Goal: Information Seeking & Learning: Learn about a topic

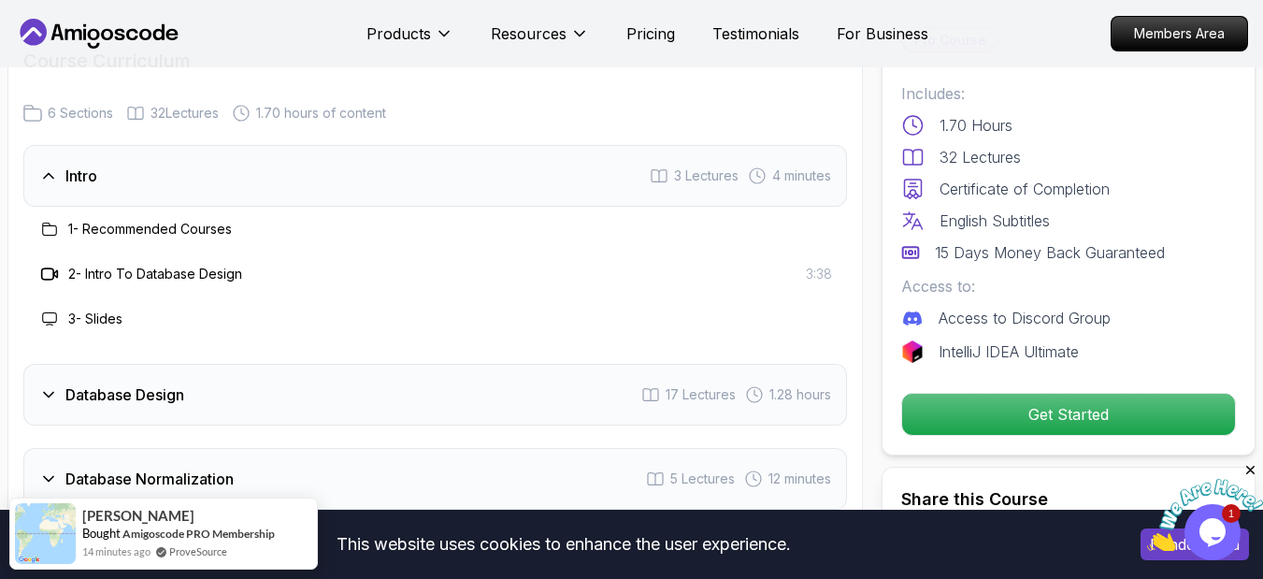
scroll to position [3140, 0]
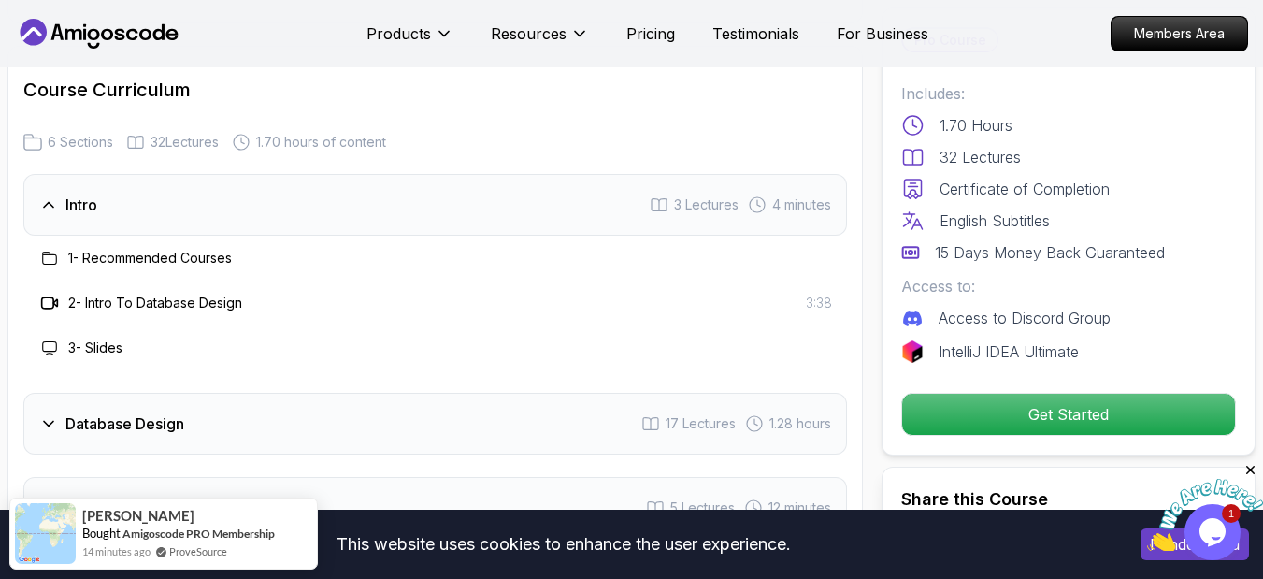
click at [133, 302] on h3 "2 - Intro To Database Design" at bounding box center [155, 302] width 174 height 19
click at [63, 302] on div "2 - Intro To Database Design" at bounding box center [140, 303] width 204 height 22
click at [58, 203] on div "Intro" at bounding box center [68, 204] width 58 height 22
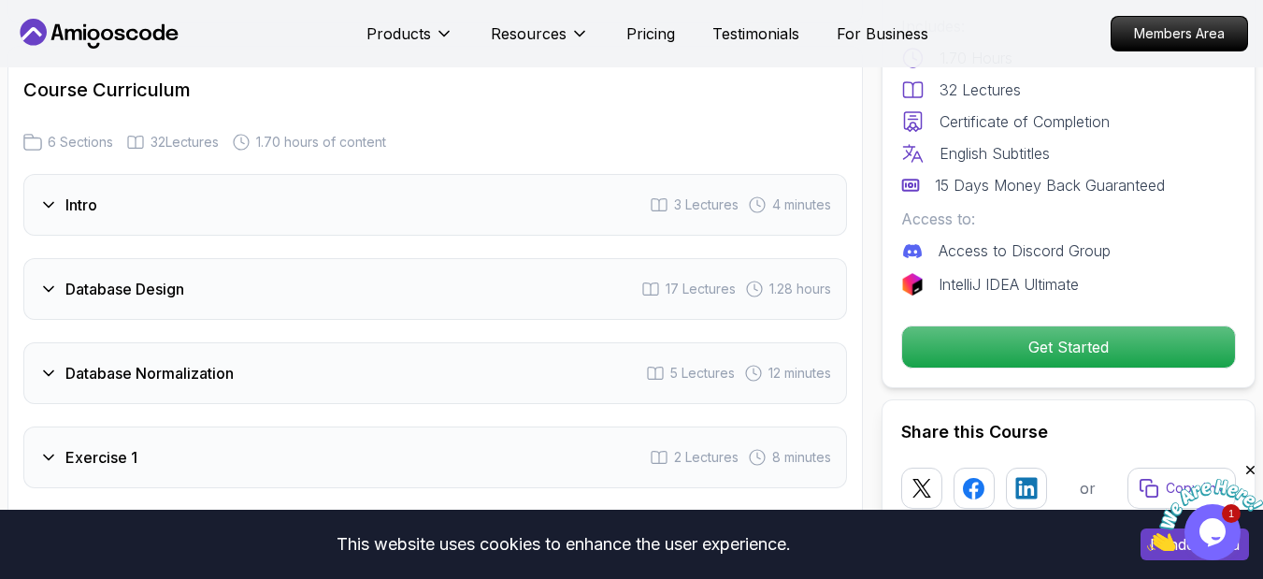
click at [47, 283] on icon at bounding box center [48, 288] width 19 height 19
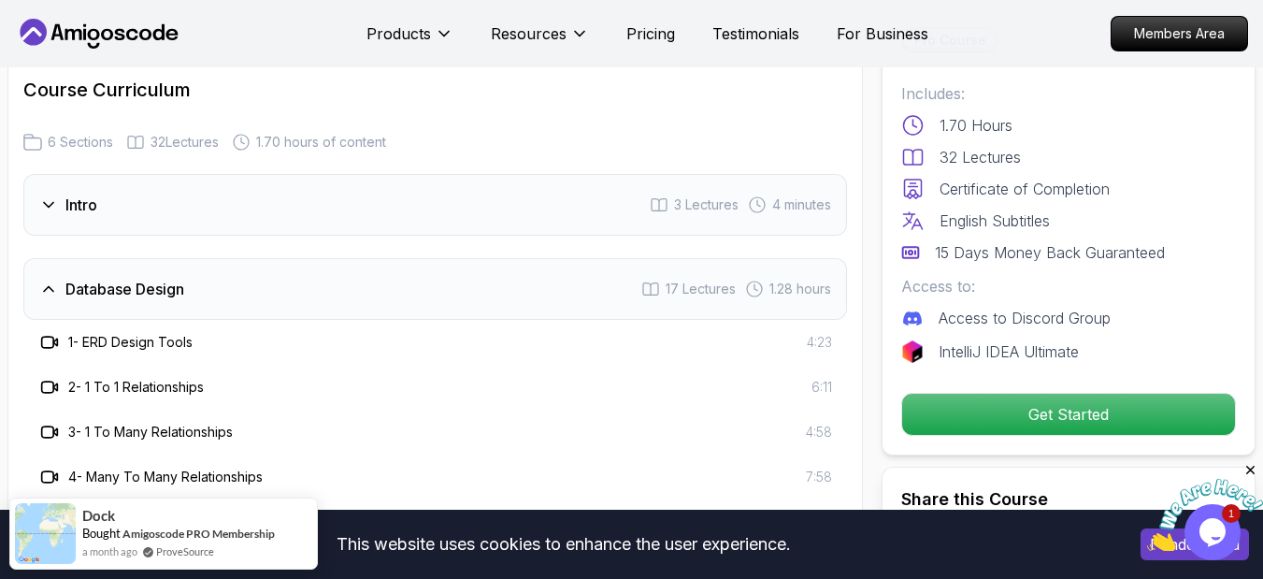
click at [46, 199] on icon at bounding box center [48, 204] width 19 height 19
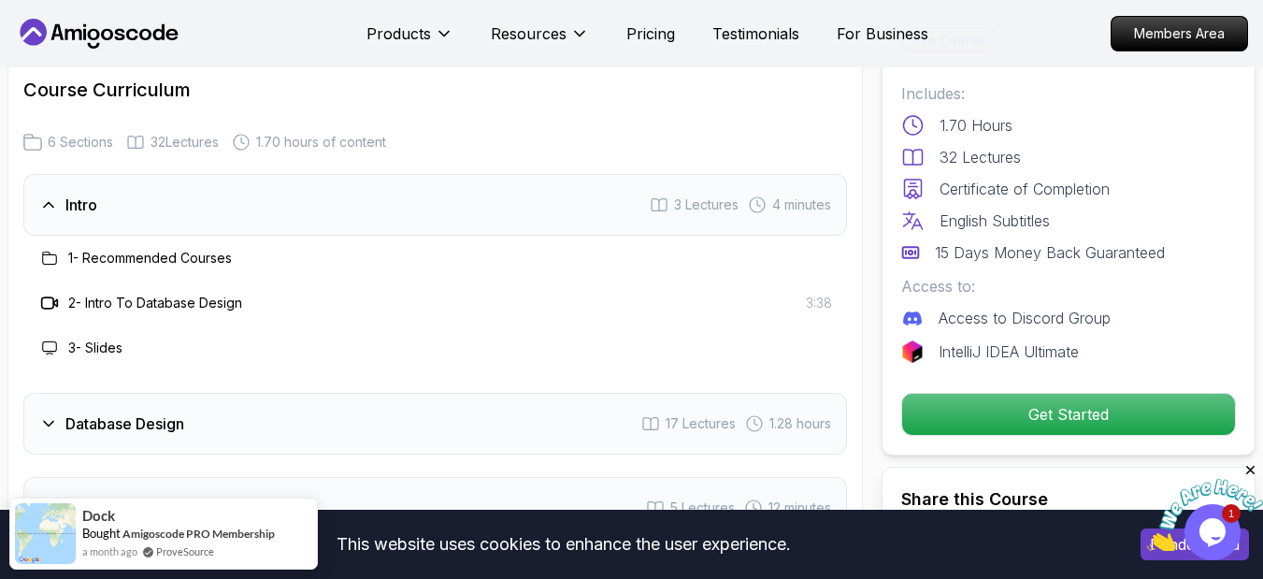
click at [50, 307] on icon at bounding box center [49, 302] width 19 height 19
click at [786, 302] on div "2 - Intro To Database Design 3:38" at bounding box center [434, 303] width 793 height 22
click at [113, 296] on h3 "2 - Intro To Database Design" at bounding box center [155, 302] width 174 height 19
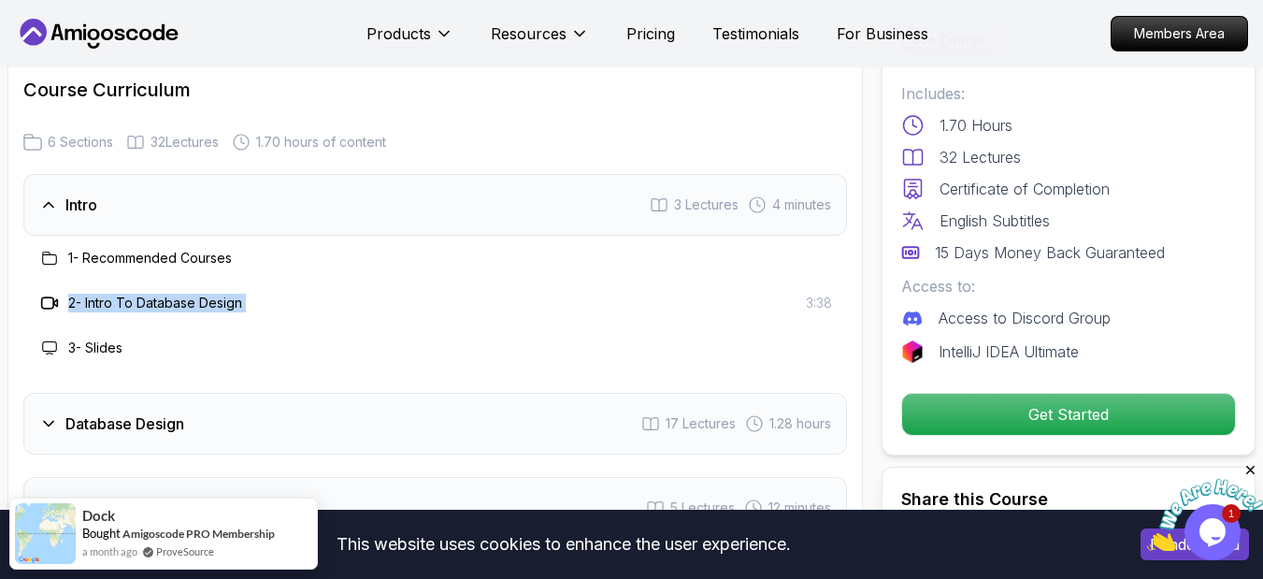
click at [217, 301] on h3 "2 - Intro To Database Design" at bounding box center [155, 302] width 174 height 19
click at [126, 266] on h3 "1 - Recommended Courses" at bounding box center [150, 258] width 164 height 19
click at [81, 210] on h3 "Intro" at bounding box center [81, 204] width 32 height 22
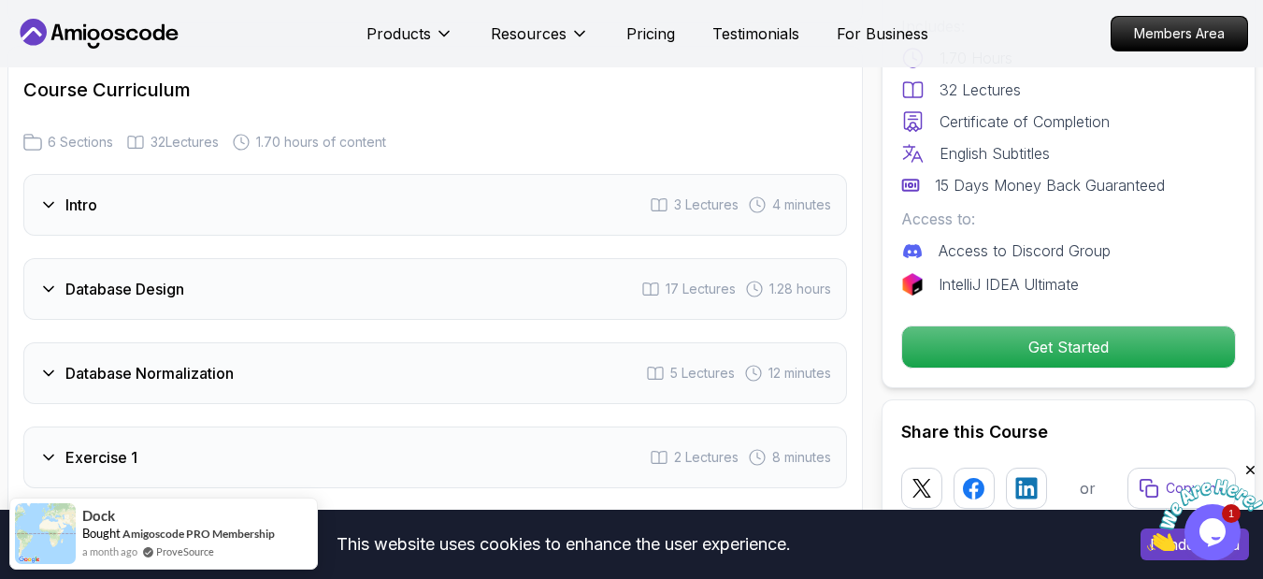
click at [81, 209] on h3 "Intro" at bounding box center [81, 204] width 32 height 22
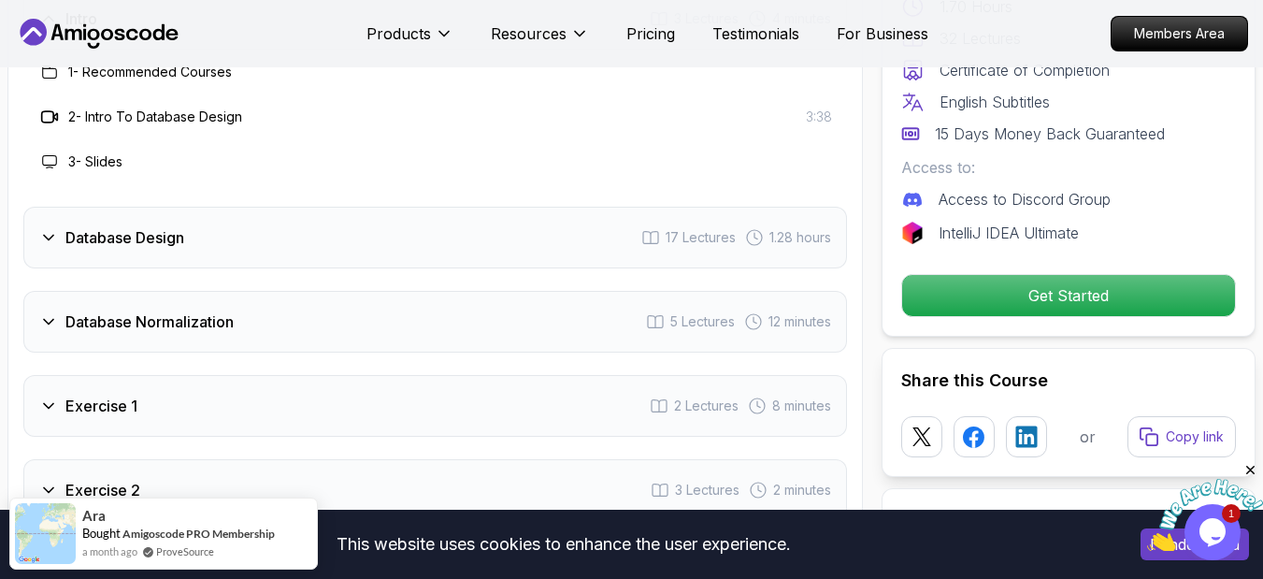
scroll to position [3365, 0]
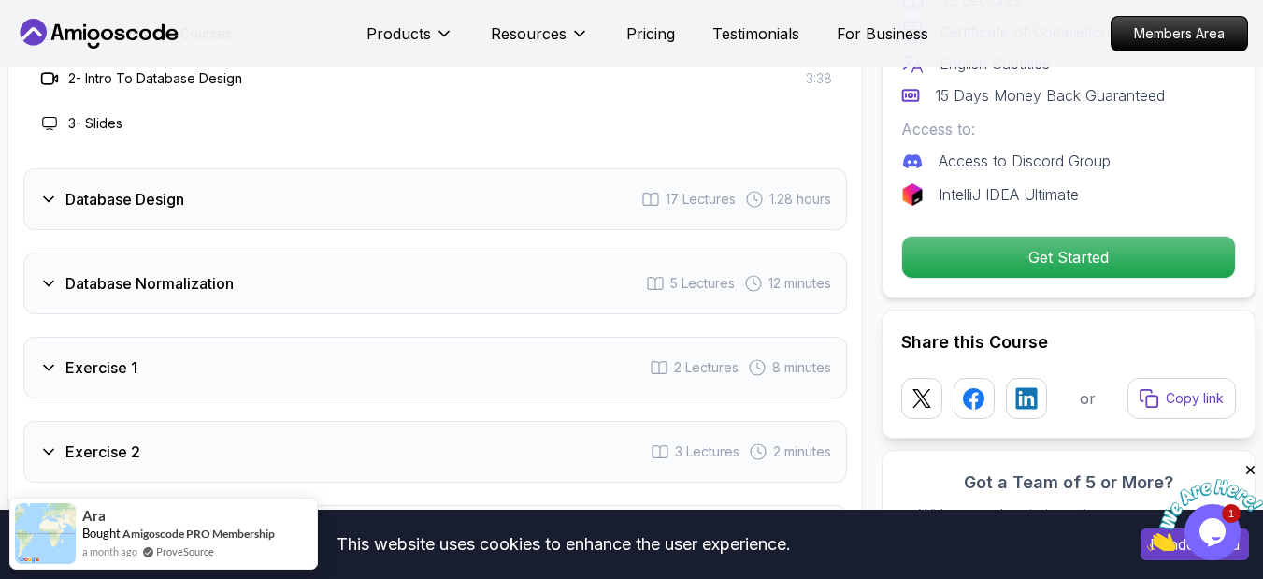
click at [35, 191] on div "Database Design 17 Lectures 1.28 hours" at bounding box center [434, 199] width 823 height 62
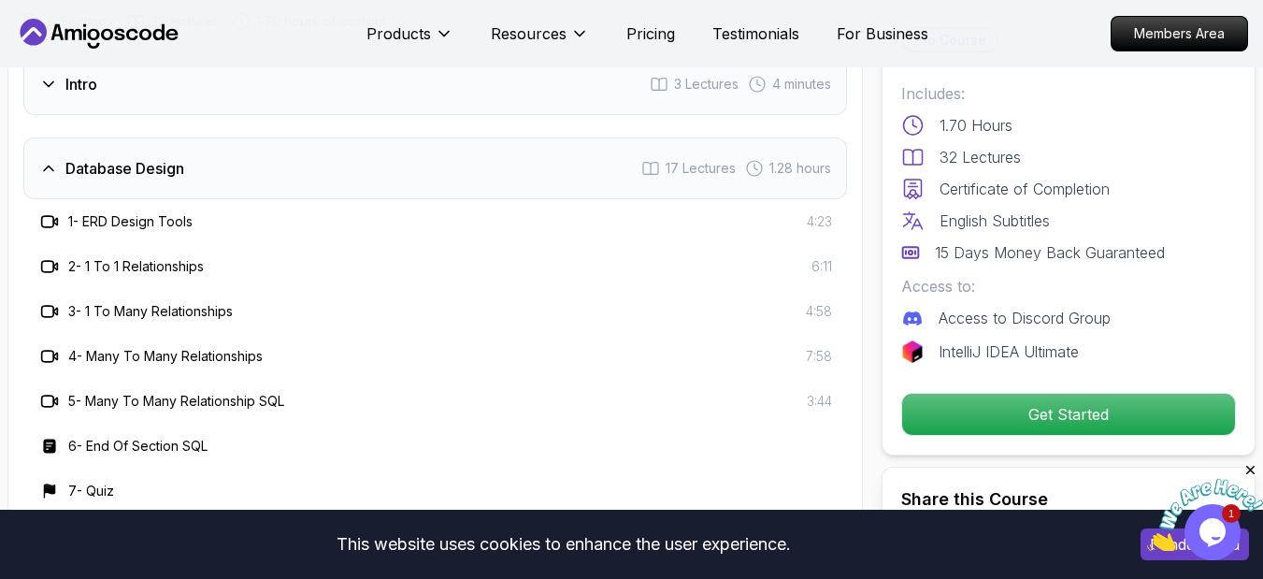
scroll to position [3252, 0]
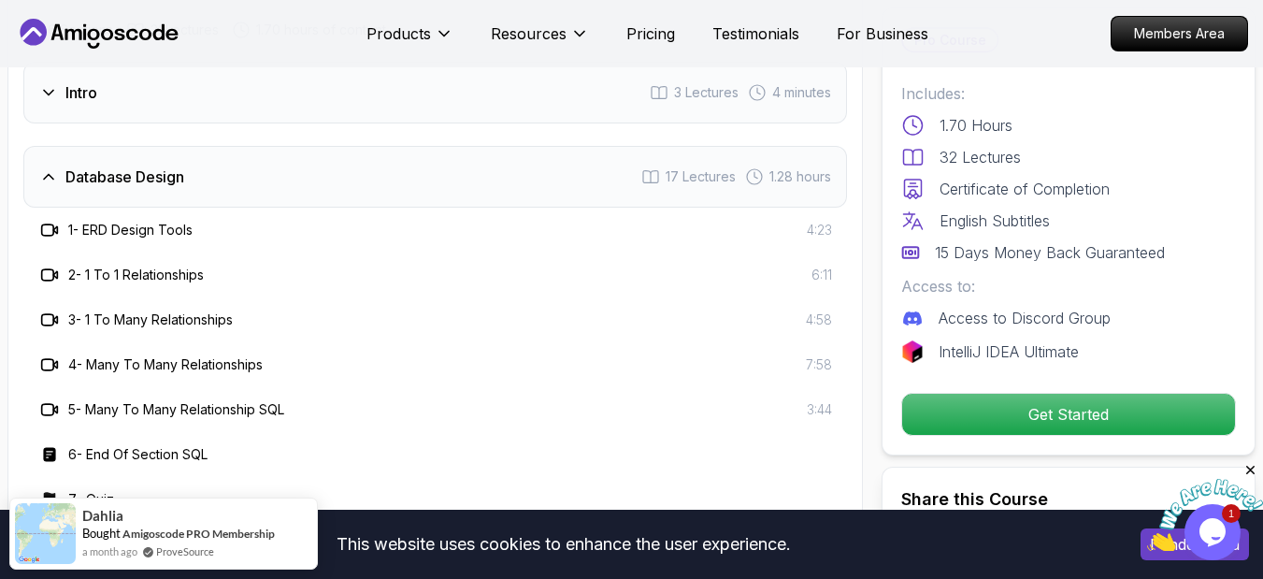
click at [50, 180] on icon at bounding box center [48, 176] width 19 height 19
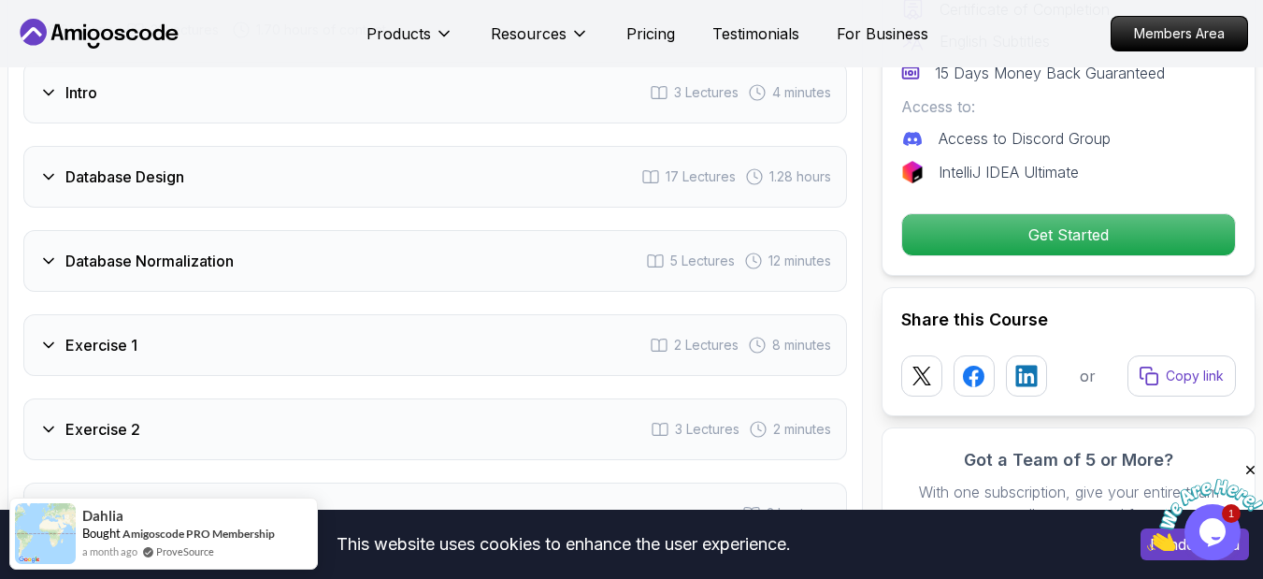
click at [52, 259] on icon at bounding box center [48, 260] width 9 height 5
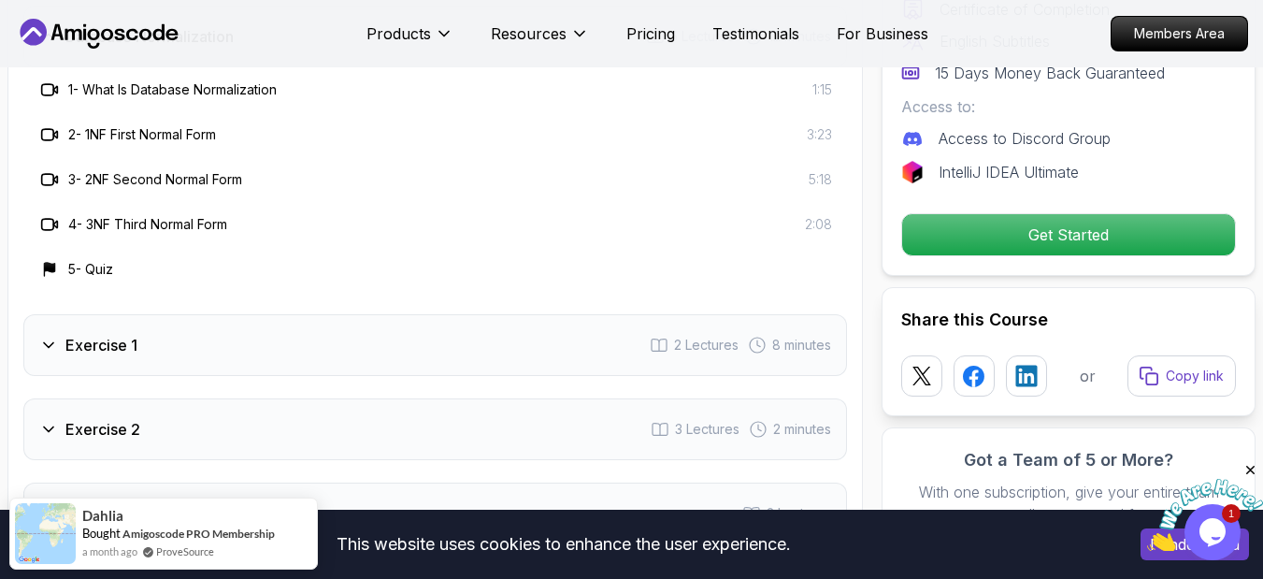
scroll to position [3365, 0]
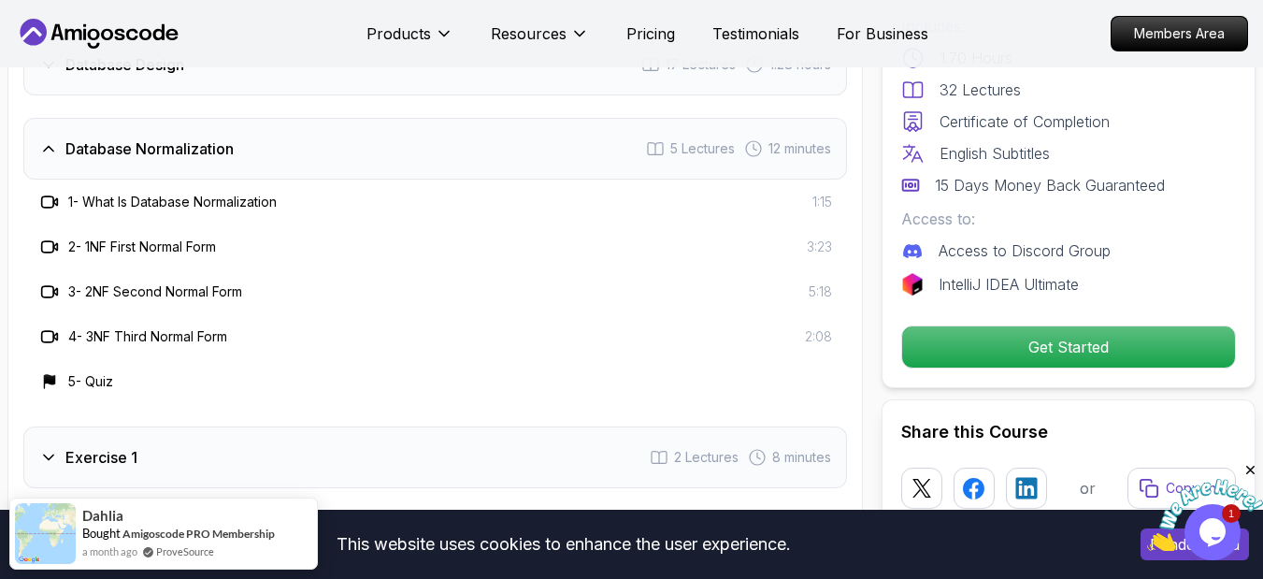
click at [61, 157] on div "Database Normalization" at bounding box center [136, 148] width 194 height 22
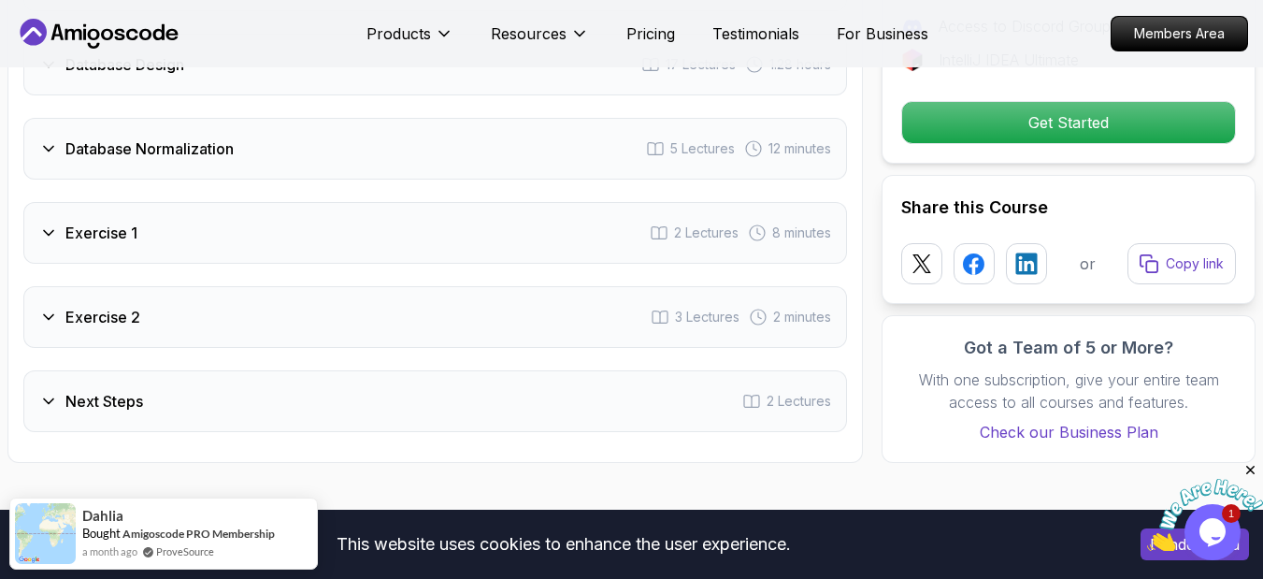
click at [59, 213] on div "Exercise 1 2 Lectures 8 minutes" at bounding box center [434, 233] width 823 height 62
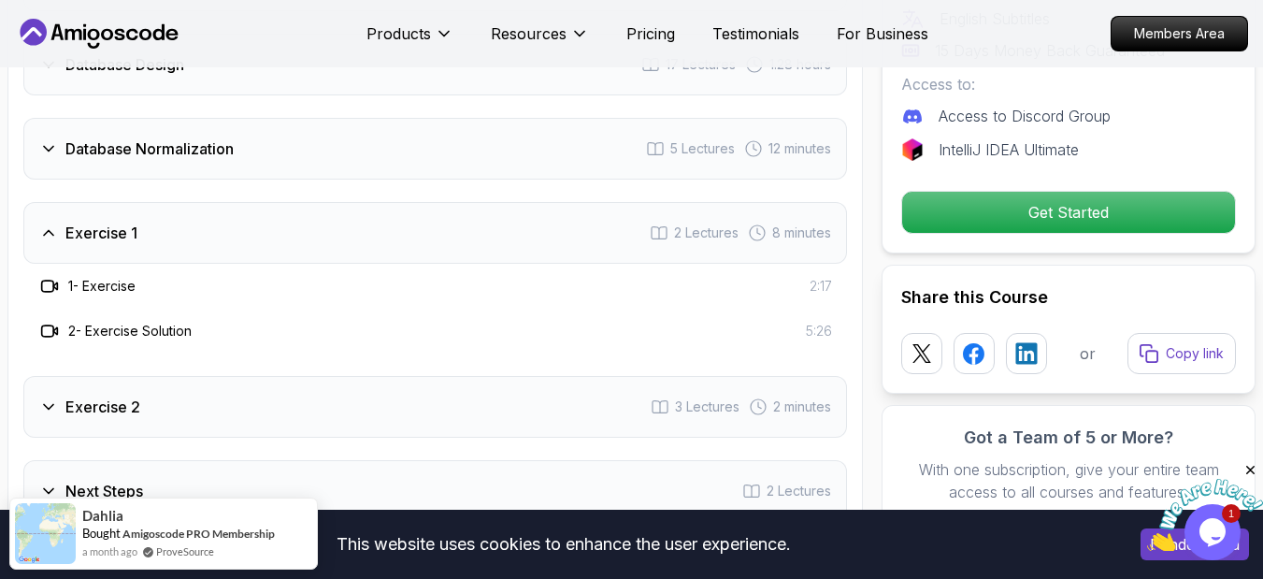
click at [59, 216] on div "Exercise 1 2 Lectures 8 minutes" at bounding box center [434, 233] width 823 height 62
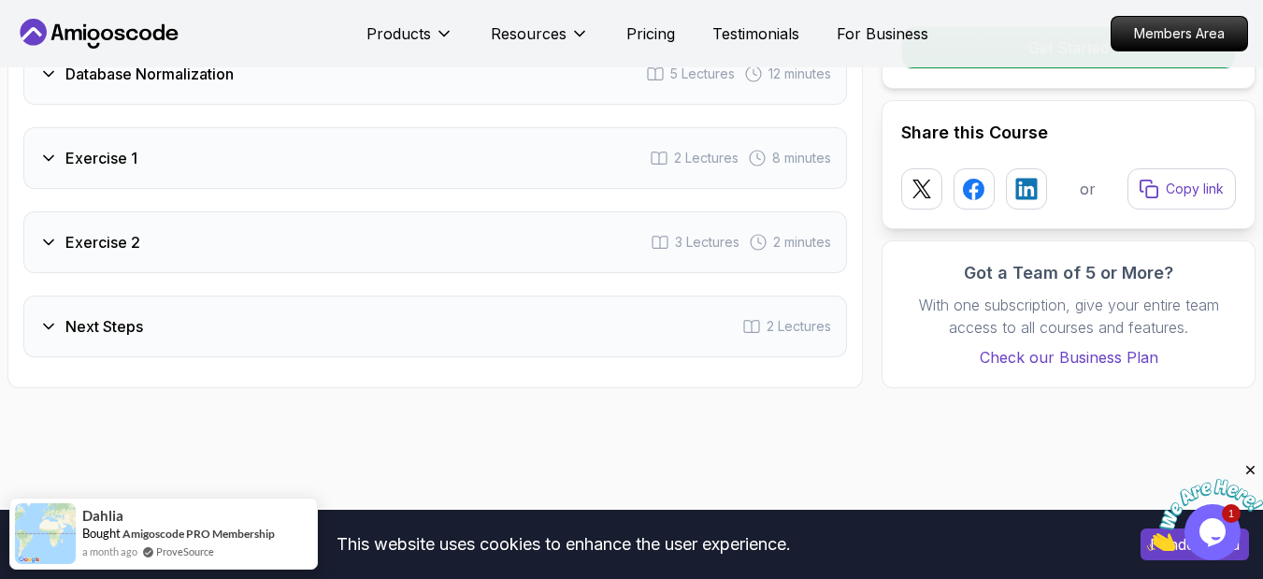
scroll to position [3477, 0]
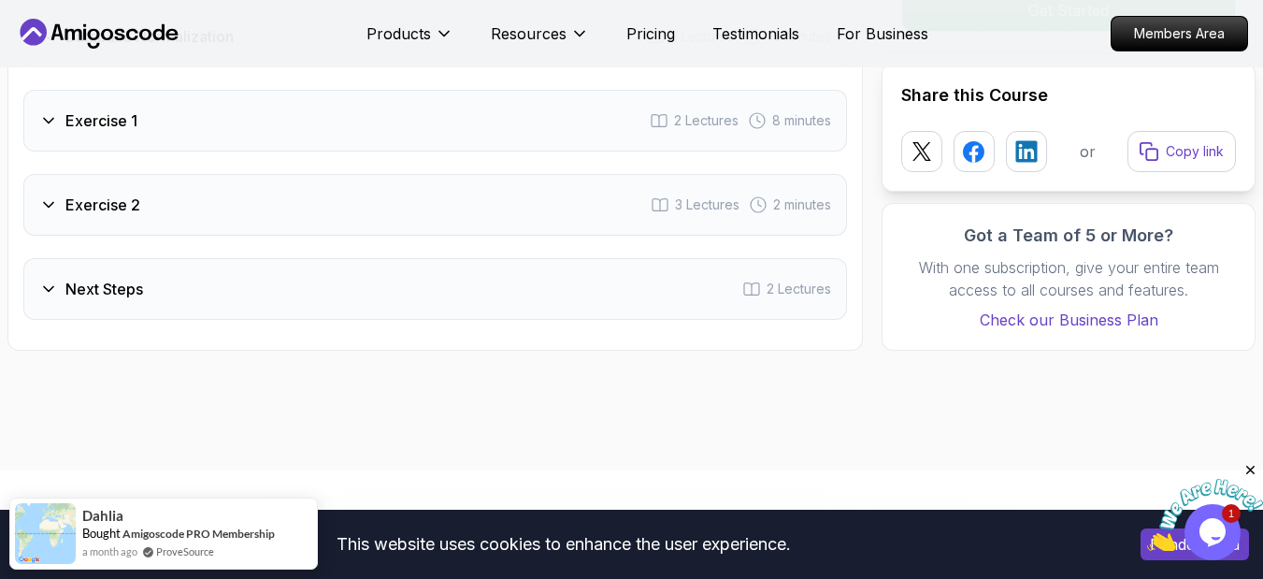
click at [60, 199] on div "Exercise 2" at bounding box center [89, 204] width 101 height 22
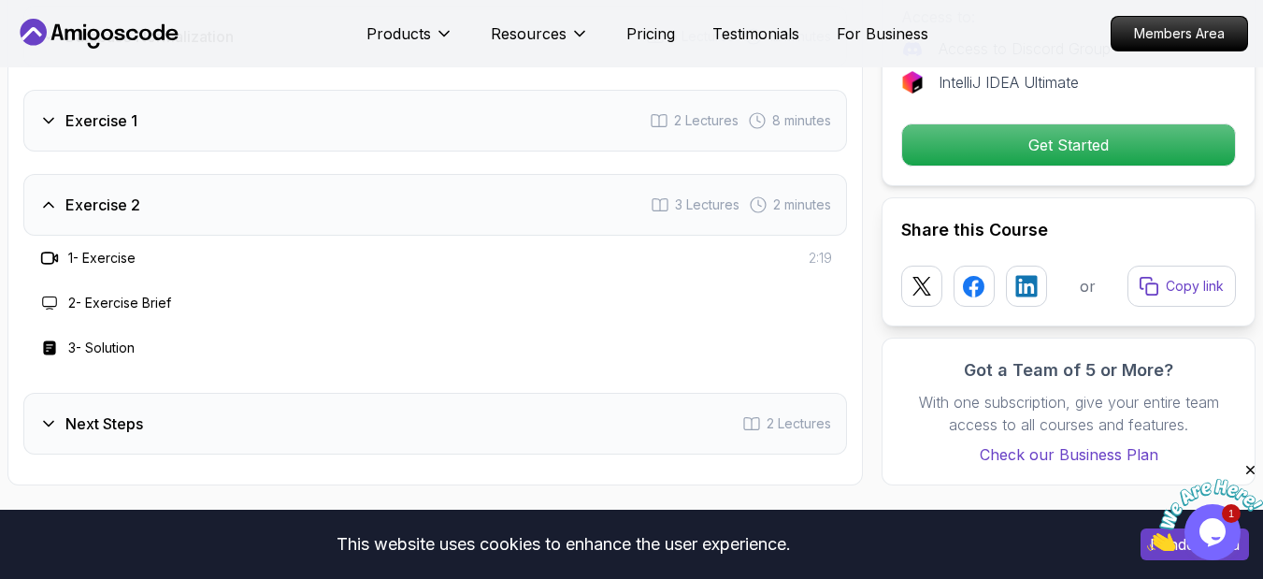
click at [60, 199] on div "Exercise 2" at bounding box center [89, 204] width 101 height 22
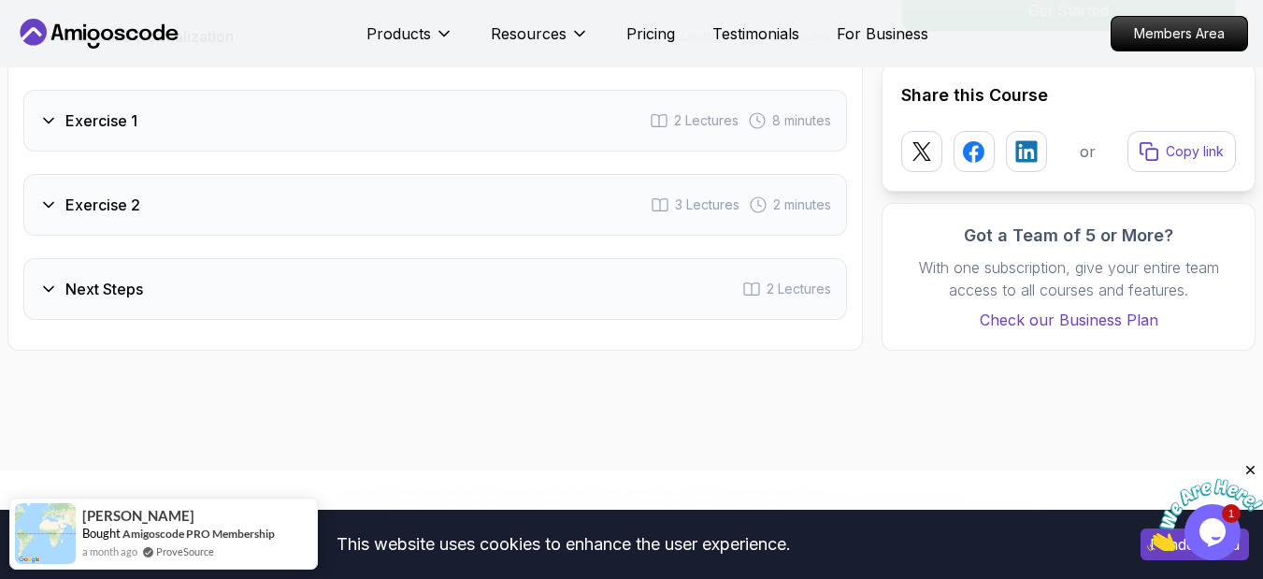
click at [55, 206] on icon at bounding box center [48, 204] width 19 height 19
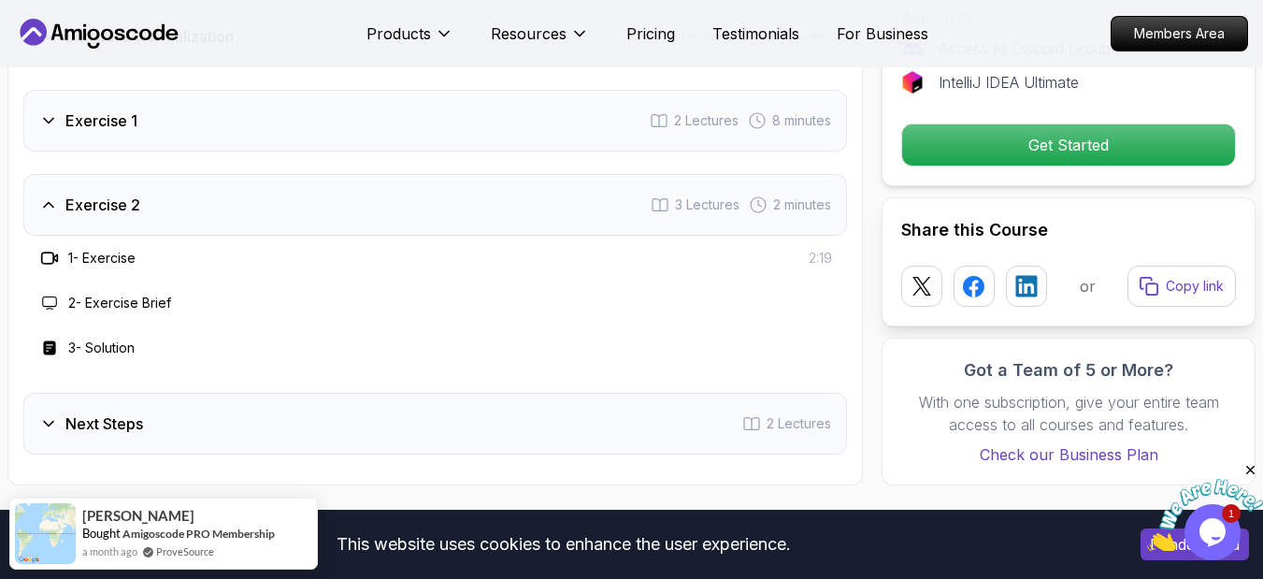
click at [55, 206] on icon at bounding box center [48, 204] width 19 height 19
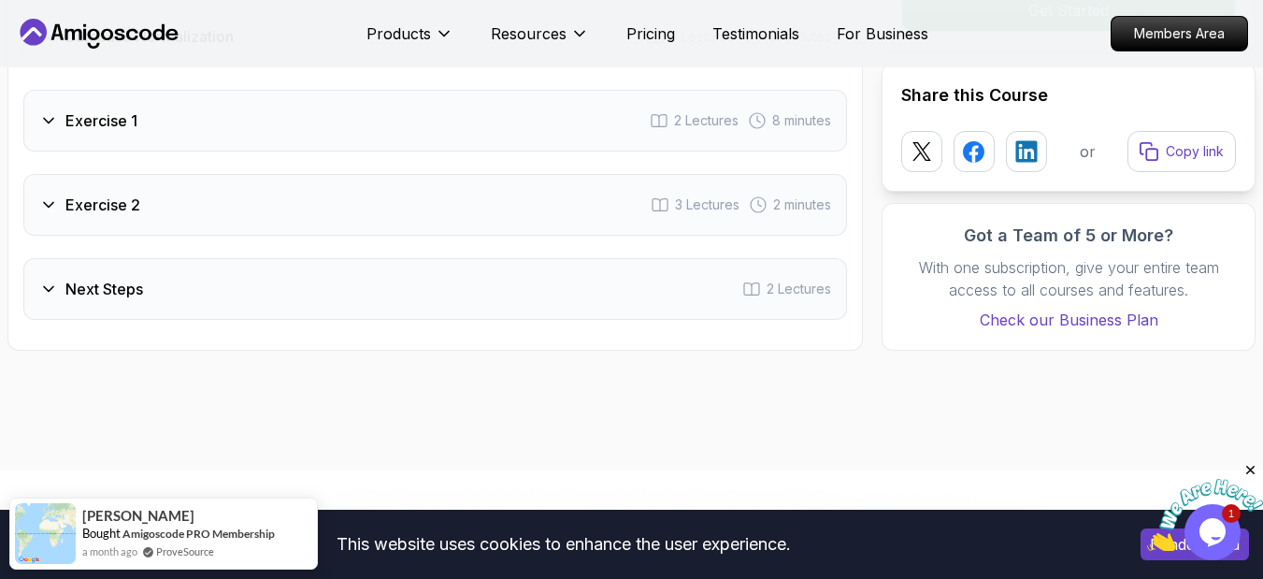
click at [63, 286] on div "Next Steps" at bounding box center [91, 289] width 104 height 22
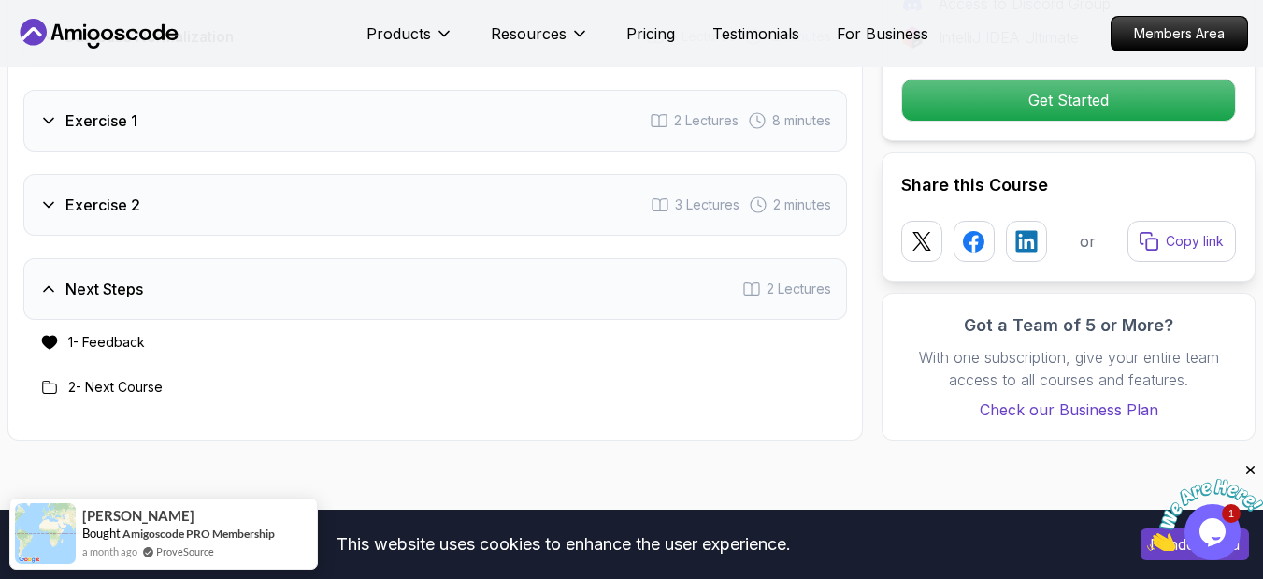
click at [63, 285] on div "Next Steps" at bounding box center [91, 289] width 104 height 22
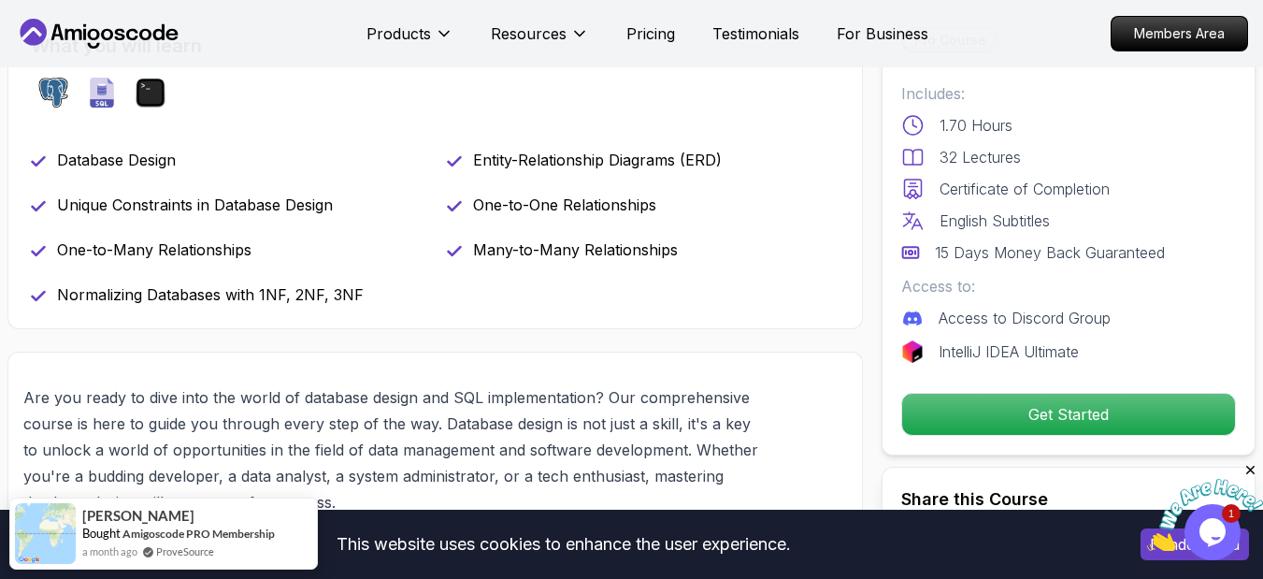
scroll to position [785, 0]
